Goal: Task Accomplishment & Management: Use online tool/utility

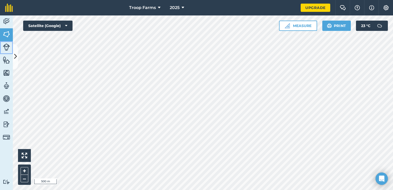
click at [4, 48] on img at bounding box center [6, 46] width 7 height 7
click at [4, 32] on img at bounding box center [6, 34] width 7 height 8
click at [3, 44] on img at bounding box center [6, 46] width 7 height 7
click at [5, 35] on img at bounding box center [6, 34] width 7 height 8
click at [8, 7] on img at bounding box center [9, 8] width 8 height 8
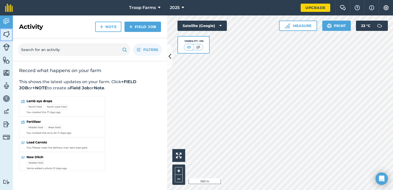
click at [9, 34] on img at bounding box center [6, 34] width 7 height 8
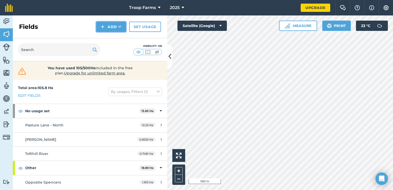
click at [109, 28] on button "Add" at bounding box center [111, 27] width 30 height 10
click at [106, 50] on link "Import" at bounding box center [111, 49] width 28 height 11
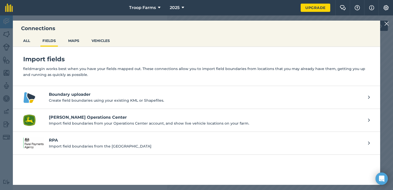
click at [386, 23] on img at bounding box center [386, 24] width 5 height 6
